Goal: Information Seeking & Learning: Understand process/instructions

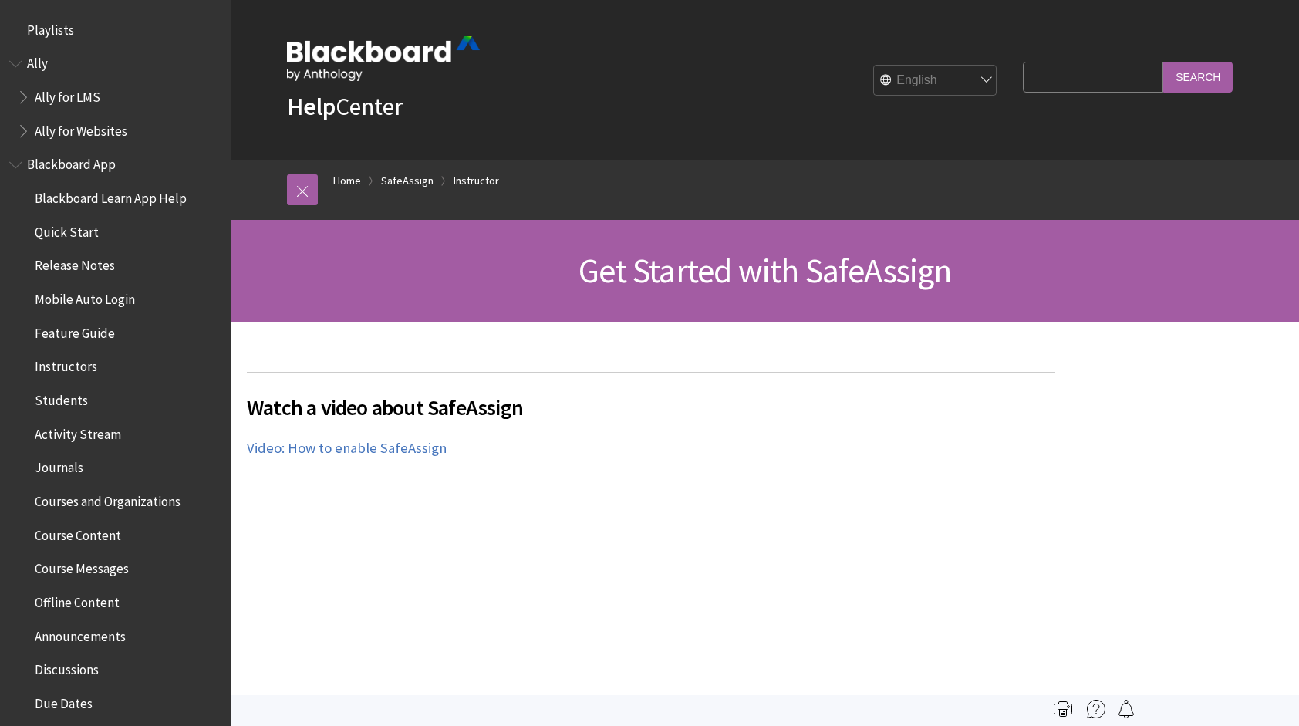
scroll to position [1689, 0]
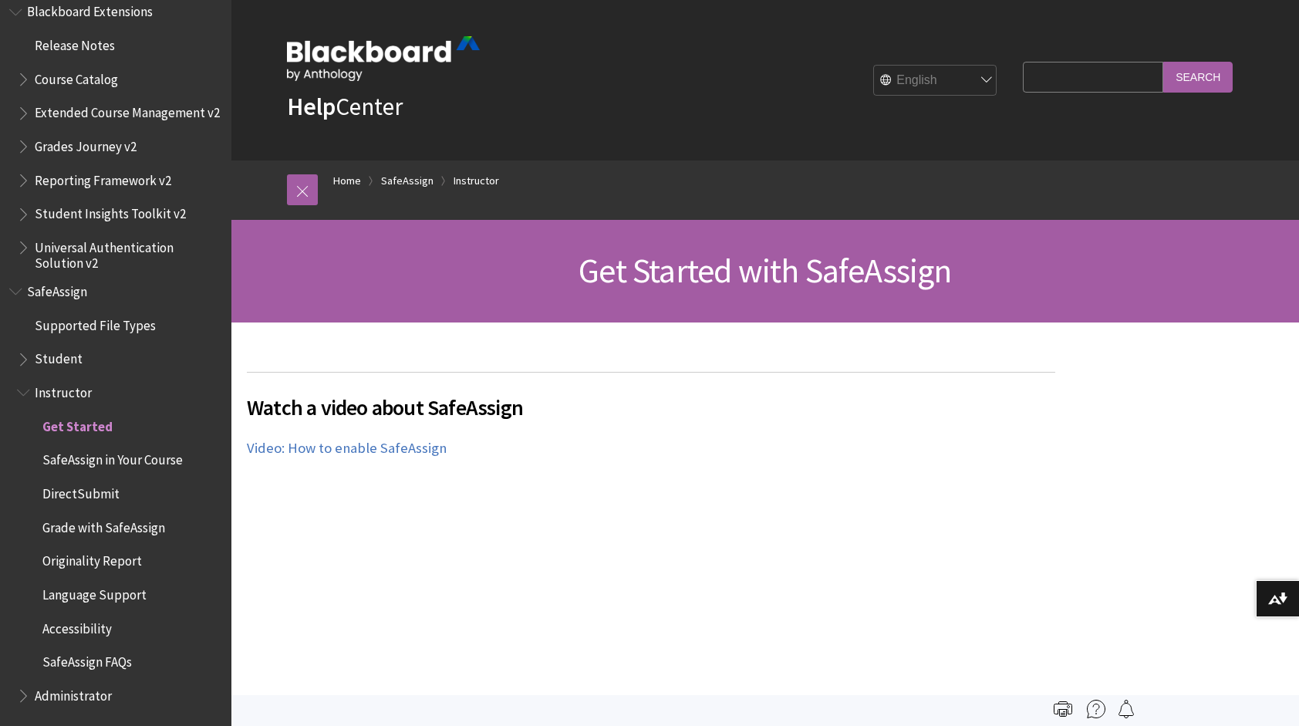
click at [83, 491] on span "DirectSubmit" at bounding box center [80, 491] width 77 height 21
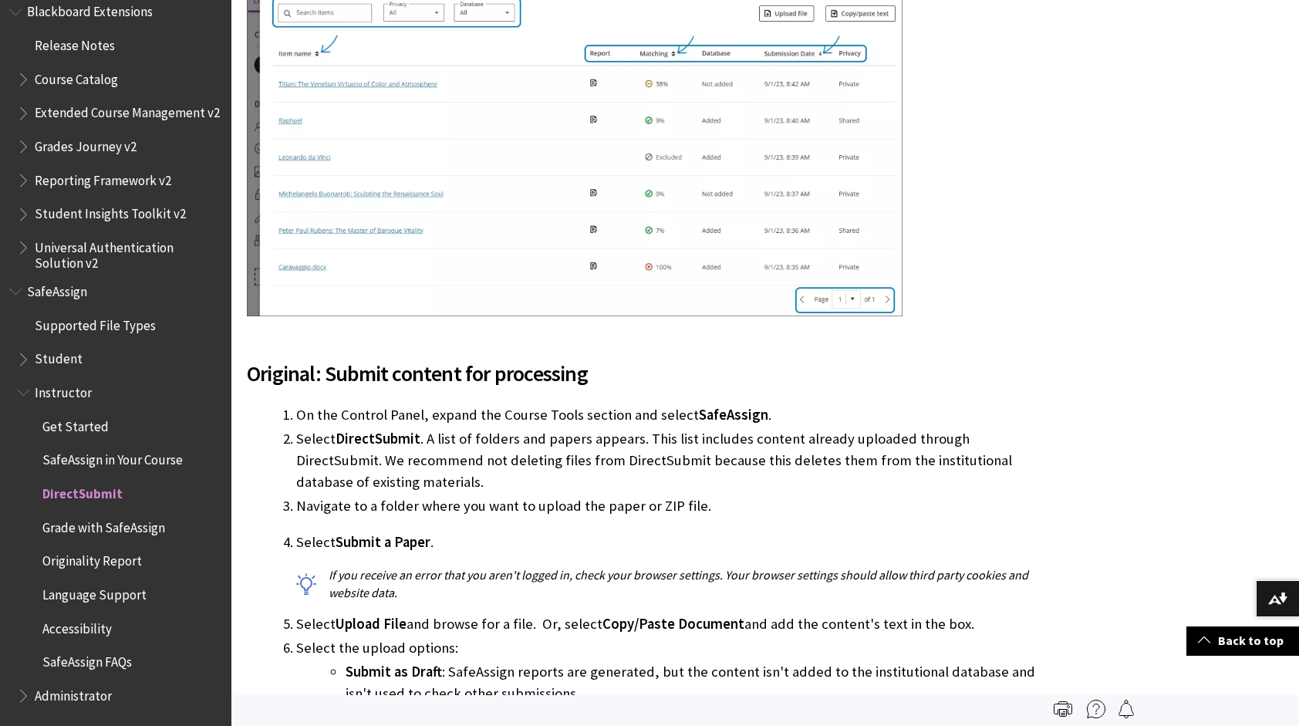
scroll to position [2409, 0]
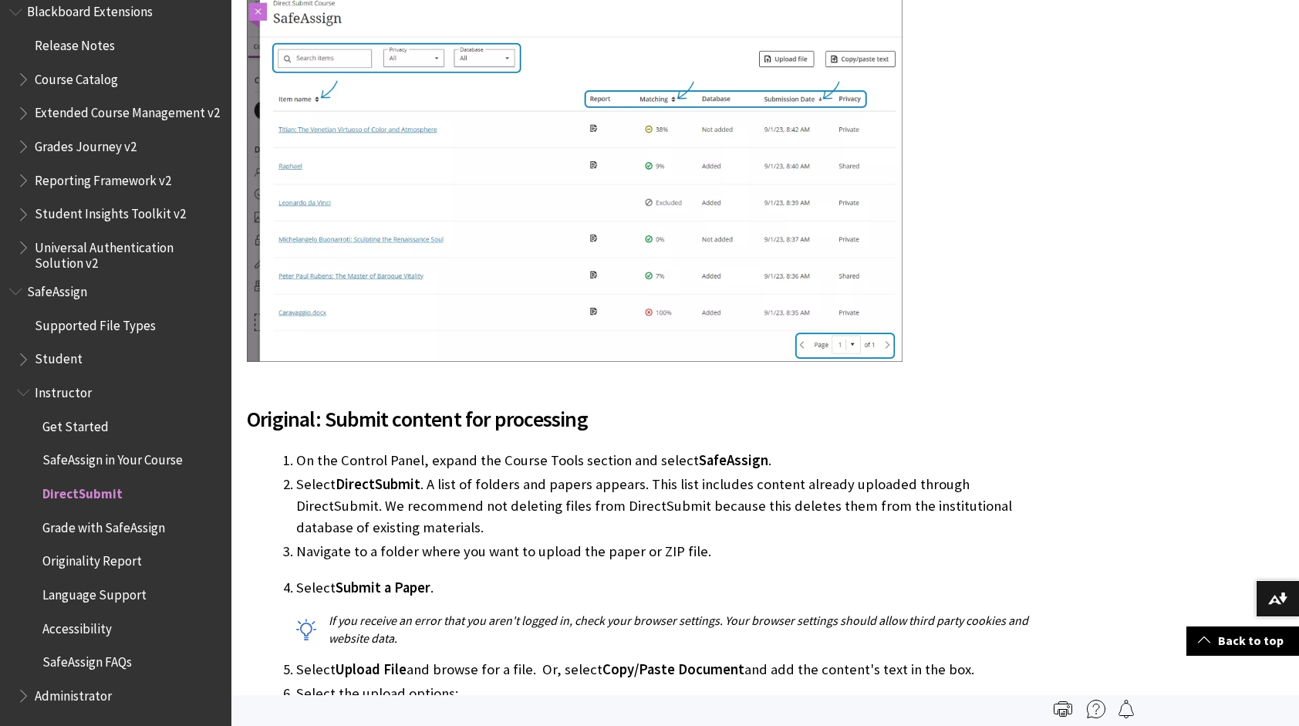
click at [76, 456] on span "SafeAssign in Your Course" at bounding box center [112, 457] width 140 height 21
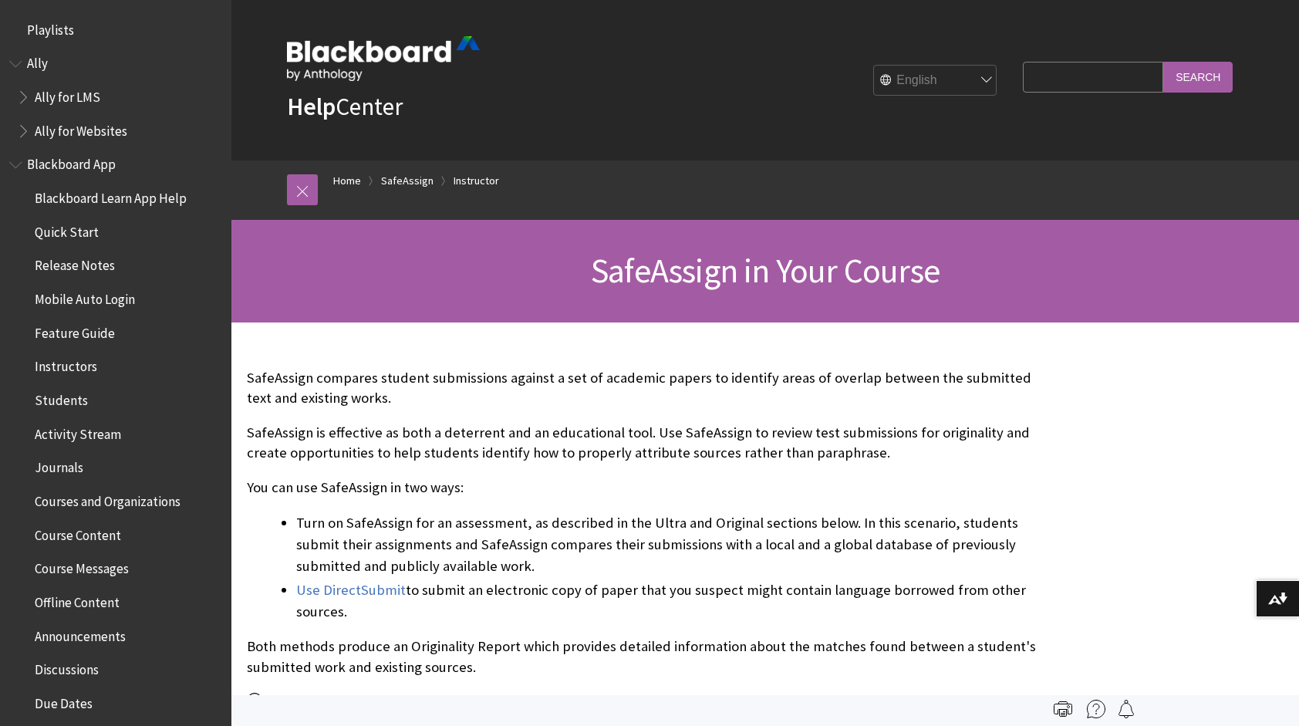
scroll to position [1689, 0]
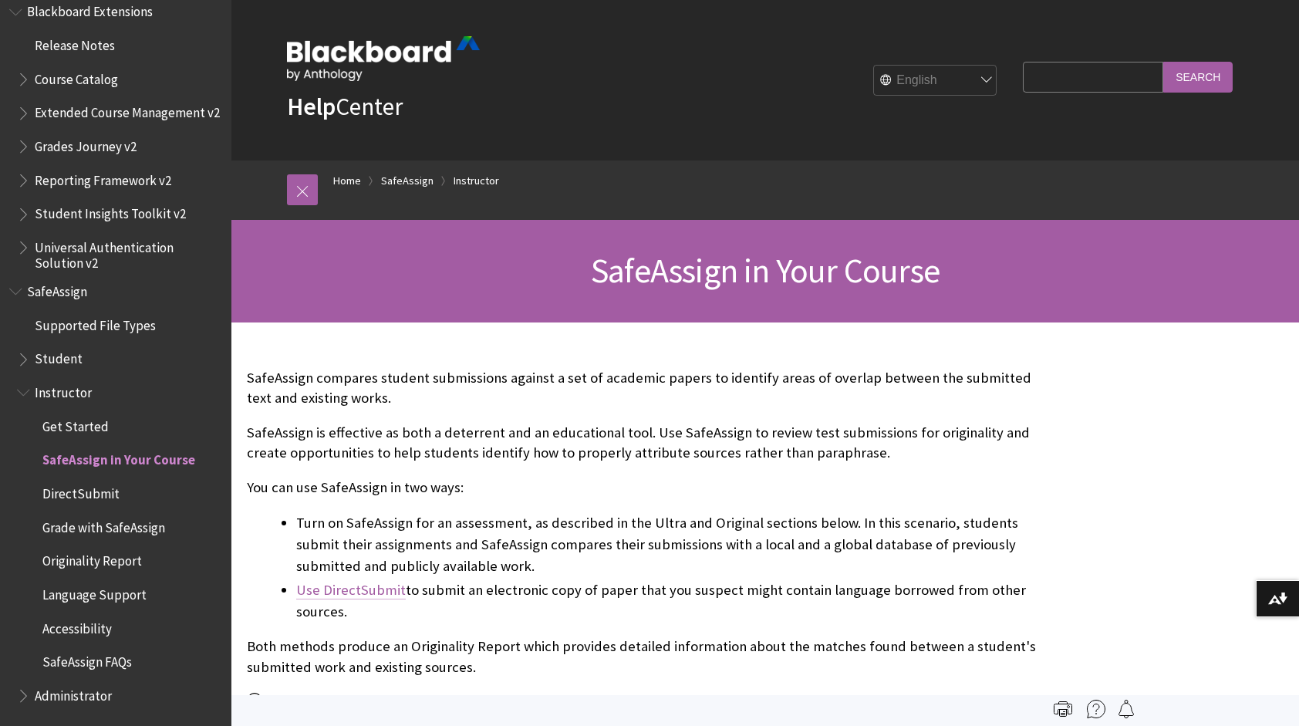
click at [375, 589] on link "Use DirectSubmit" at bounding box center [351, 590] width 110 height 19
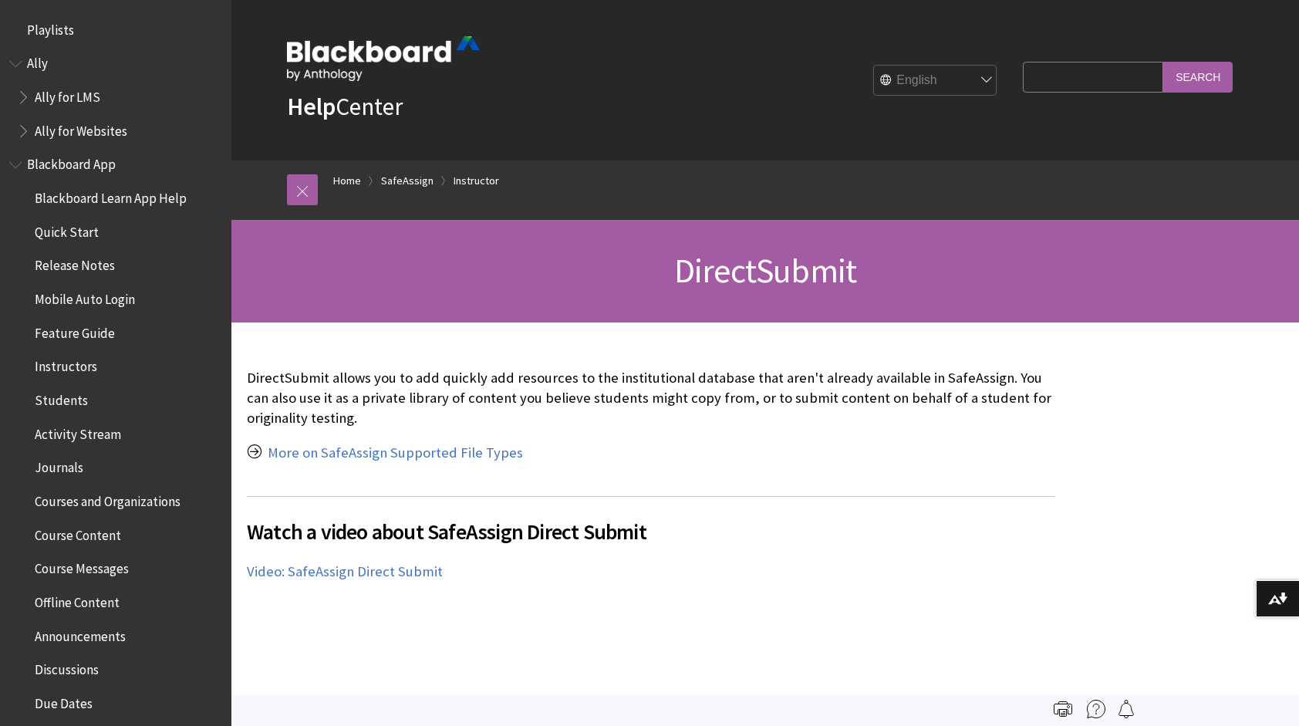
scroll to position [1689, 0]
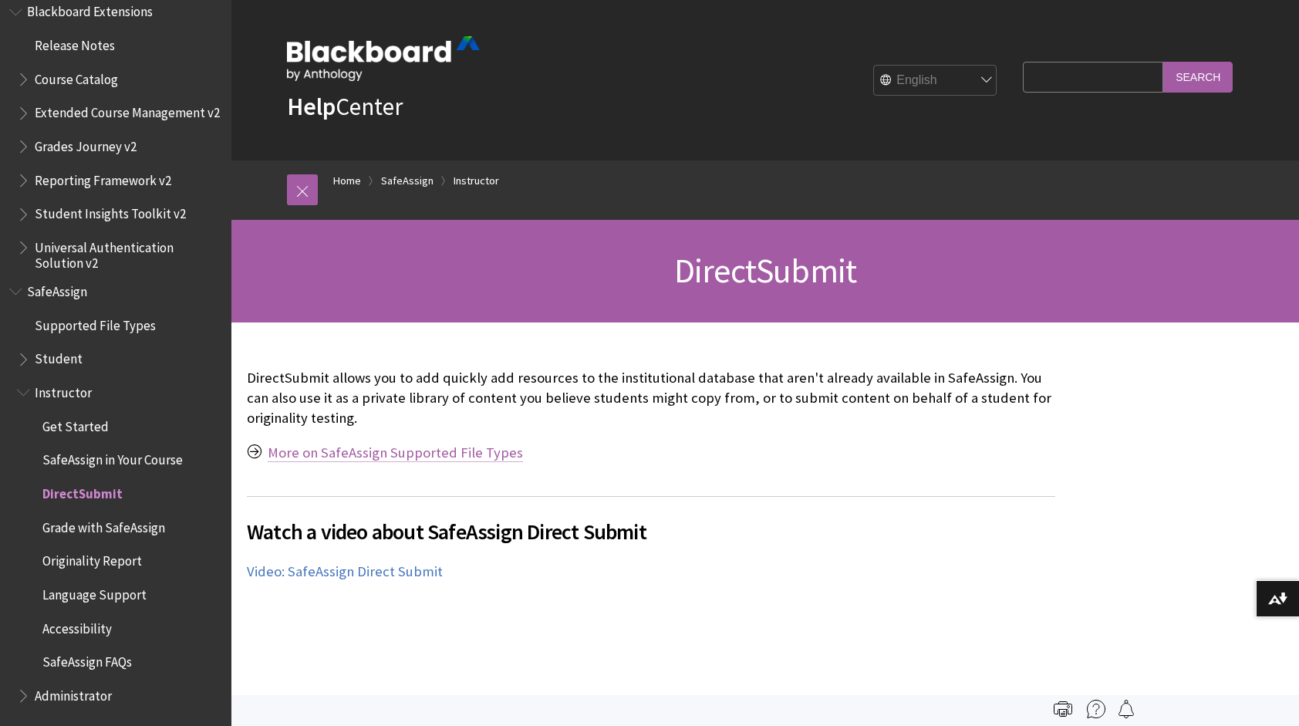
click at [393, 450] on link "More on SafeAssign Supported File Types" at bounding box center [395, 453] width 255 height 19
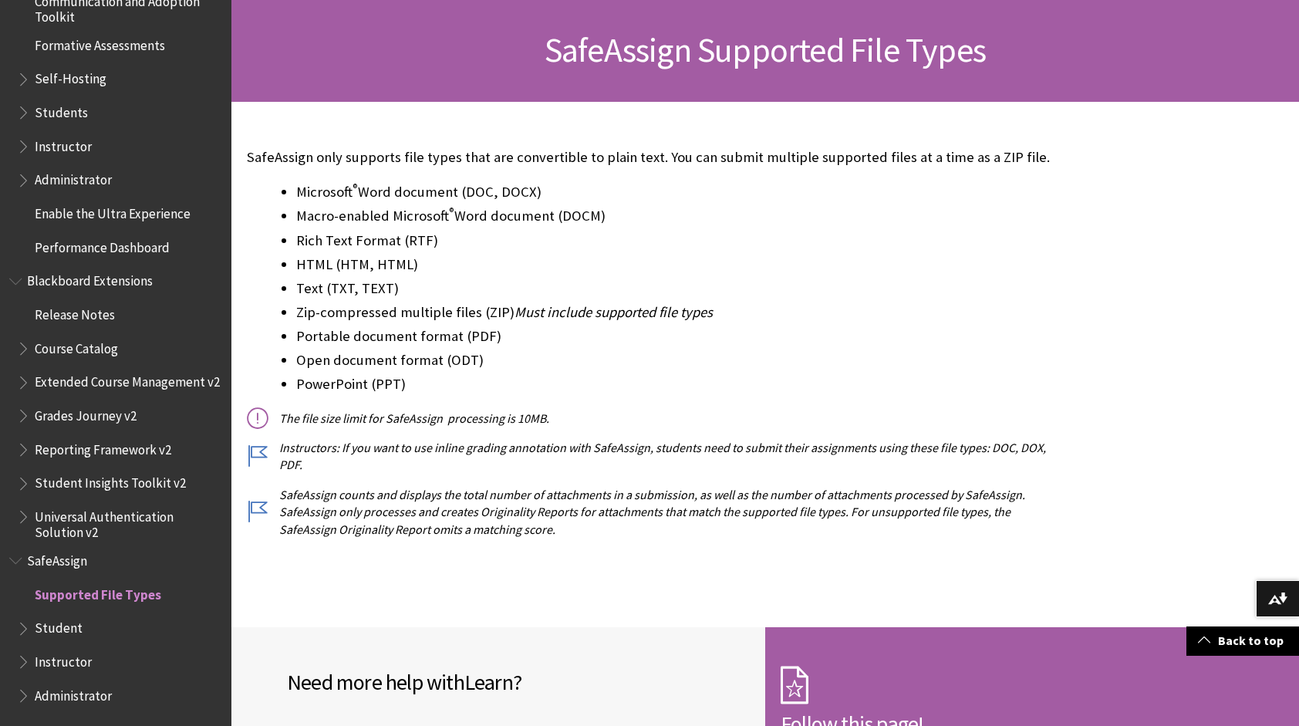
scroll to position [218, 0]
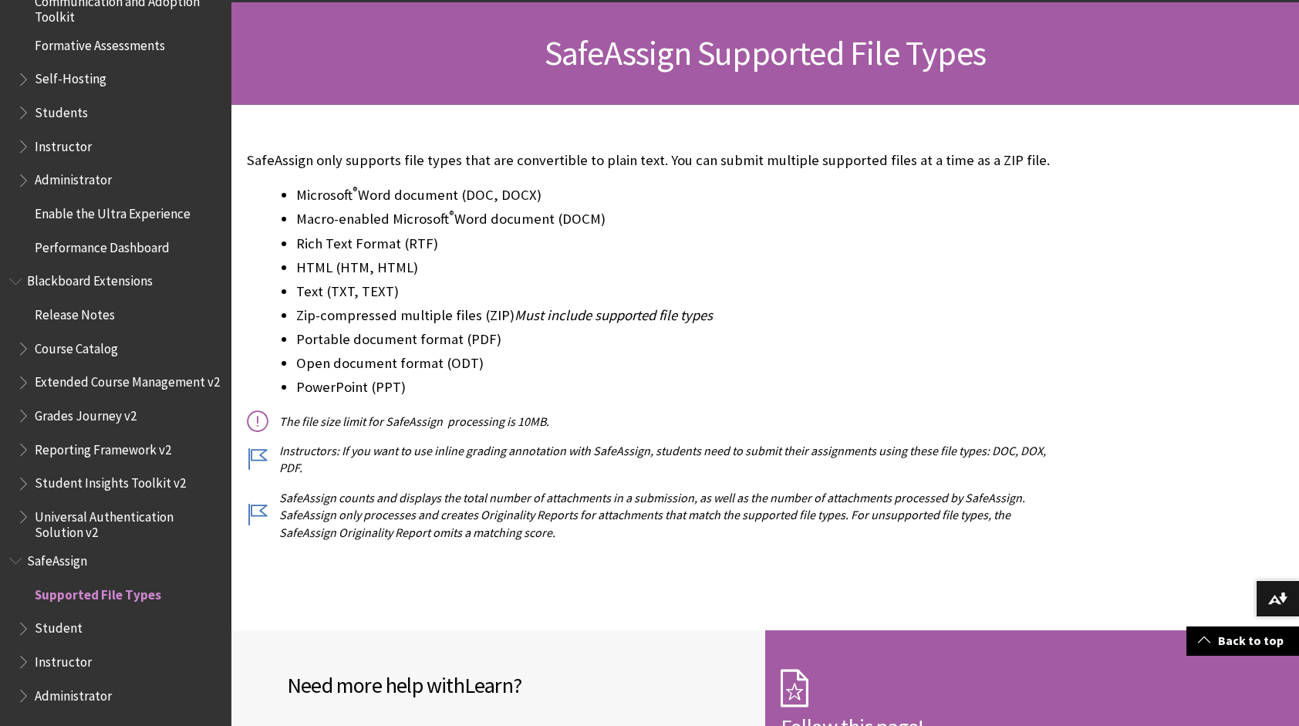
click at [60, 623] on span "Student" at bounding box center [59, 626] width 48 height 21
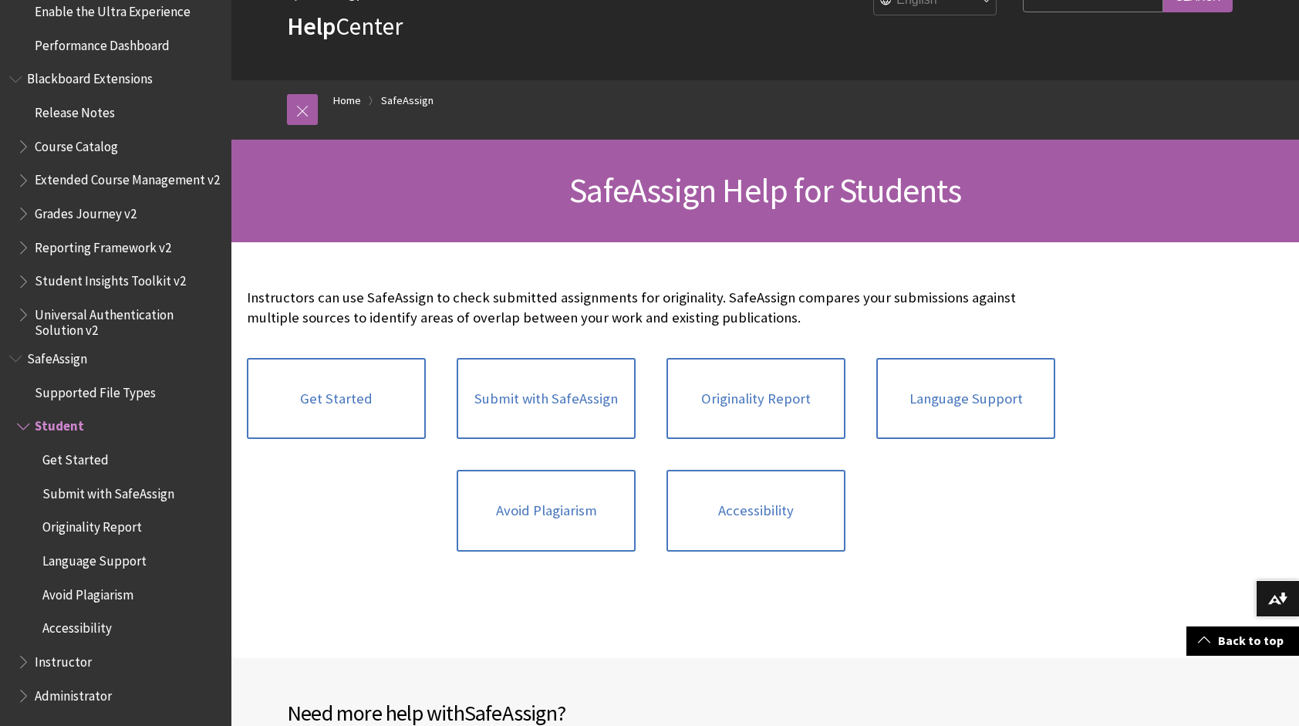
scroll to position [79, 0]
click at [543, 393] on link "Submit with SafeAssign" at bounding box center [546, 400] width 179 height 82
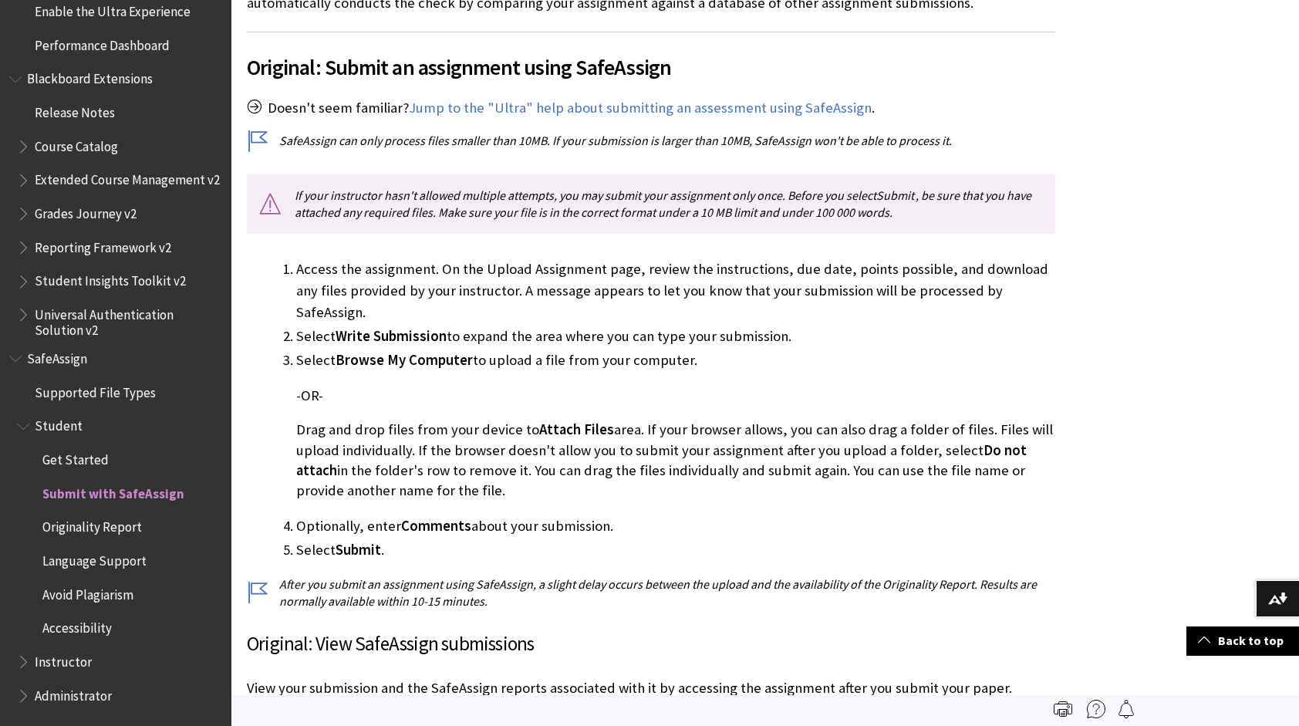
scroll to position [347, 0]
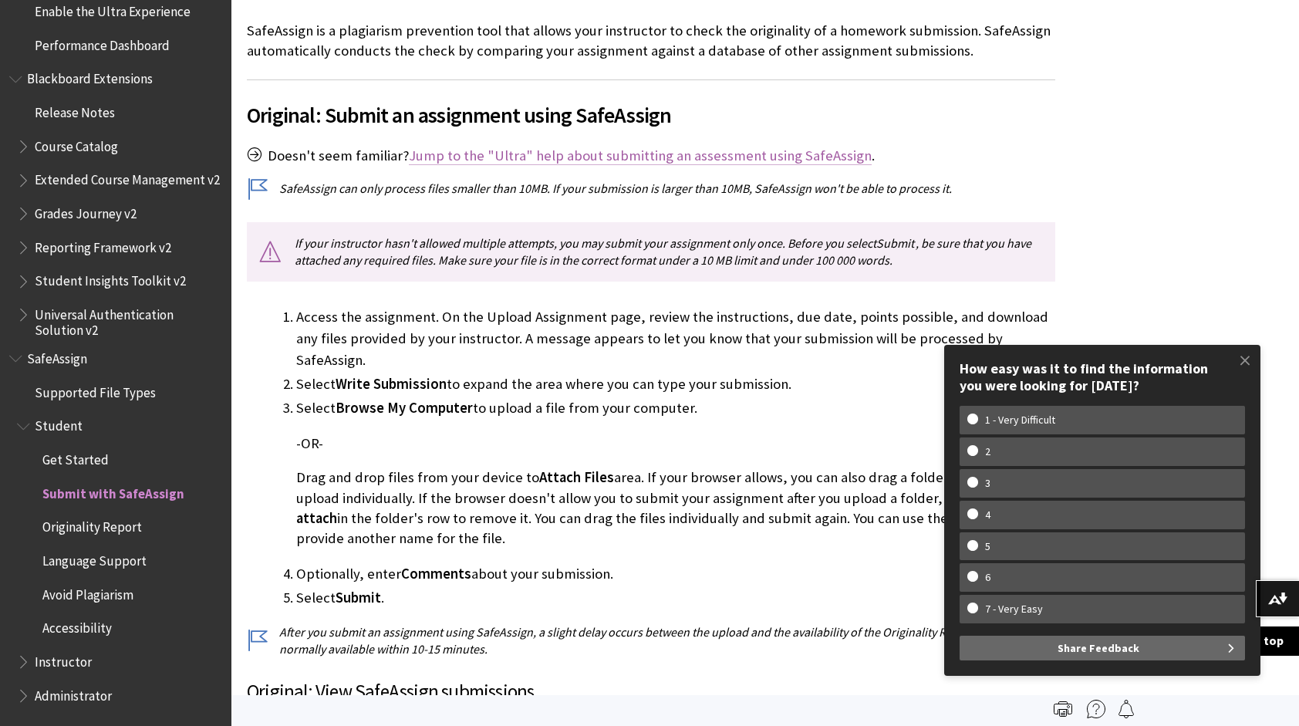
click at [701, 150] on link "Jump to the "Ultra" help about submitting an assessment using SafeAssign" at bounding box center [640, 156] width 463 height 19
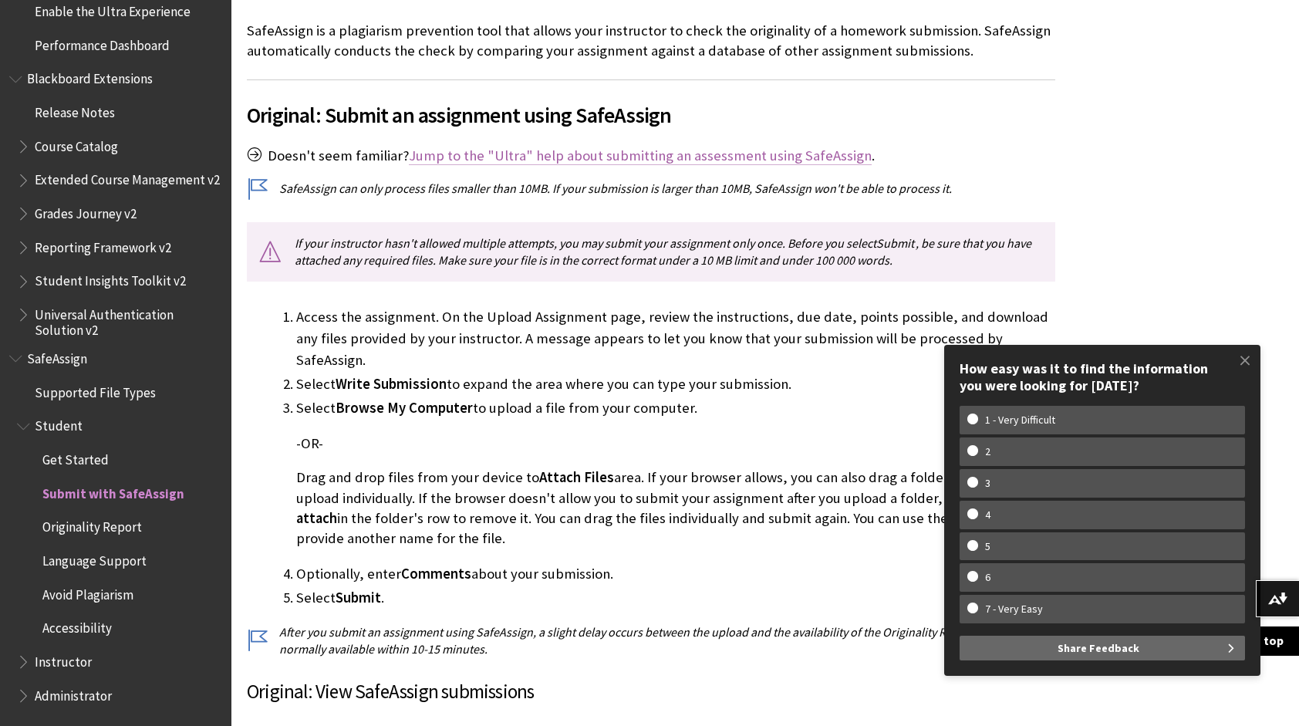
scroll to position [1714, 0]
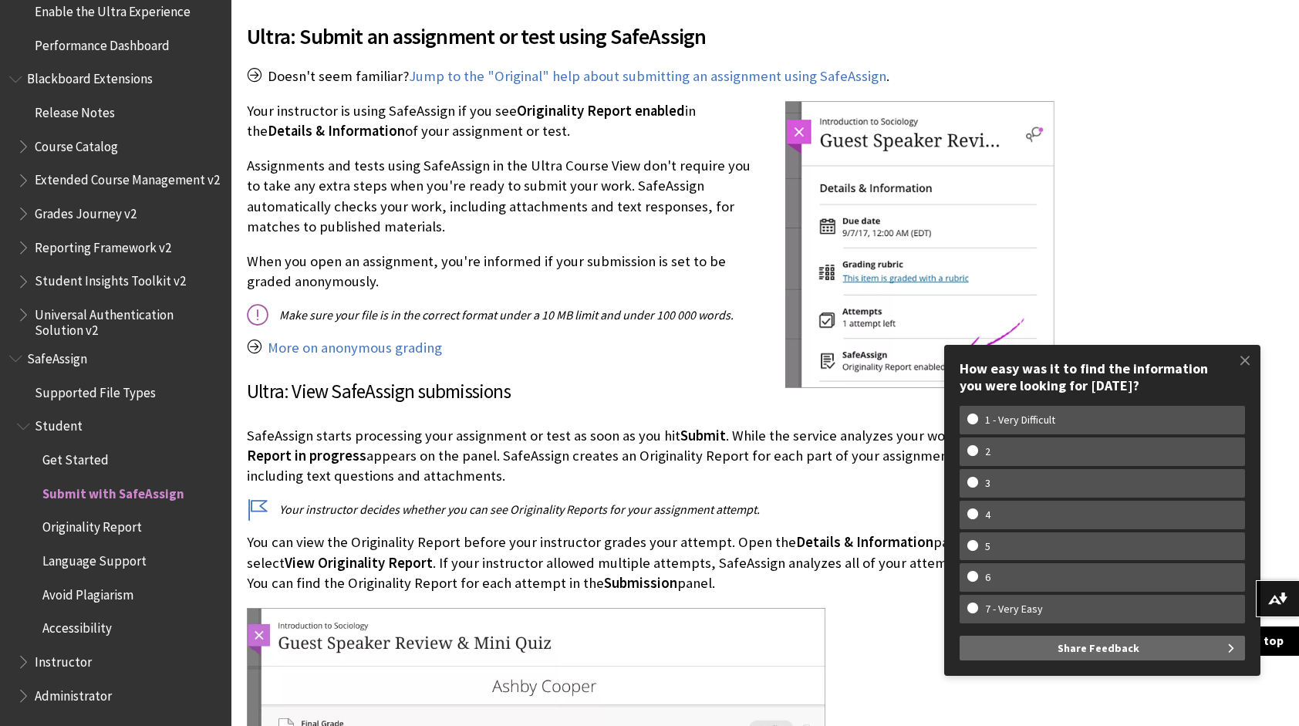
click at [91, 523] on span "Originality Report" at bounding box center [92, 525] width 100 height 21
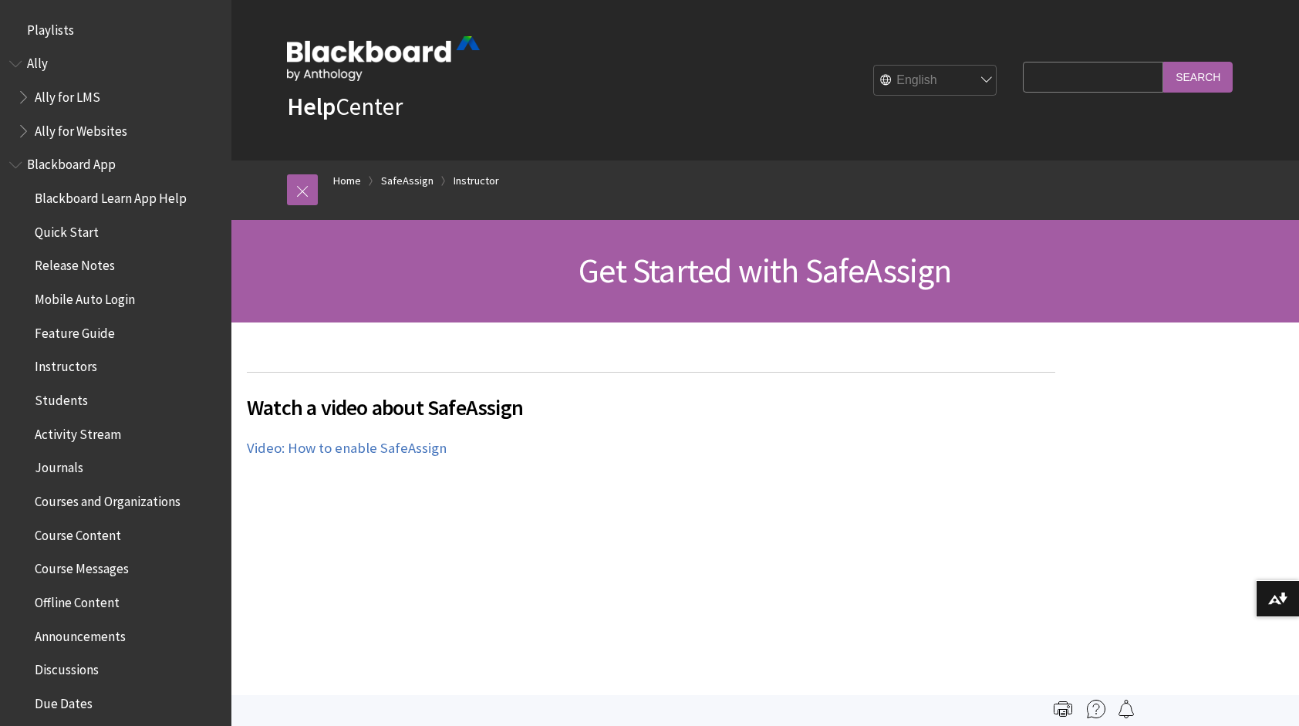
scroll to position [1689, 0]
